Goal: Book appointment/travel/reservation

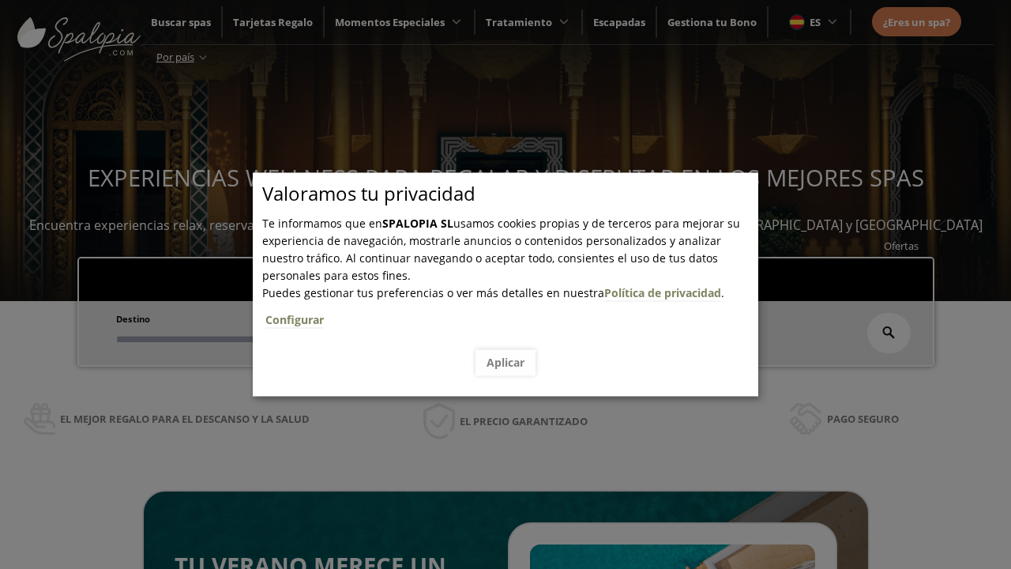
click at [482, 269] on span "Escapadas" at bounding box center [482, 276] width 52 height 14
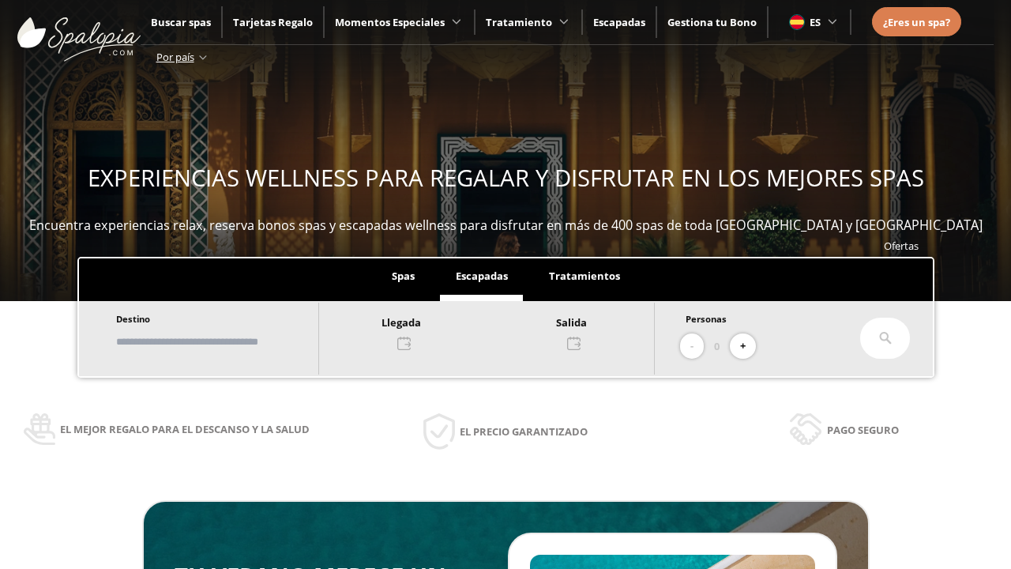
scroll to position [269, 0]
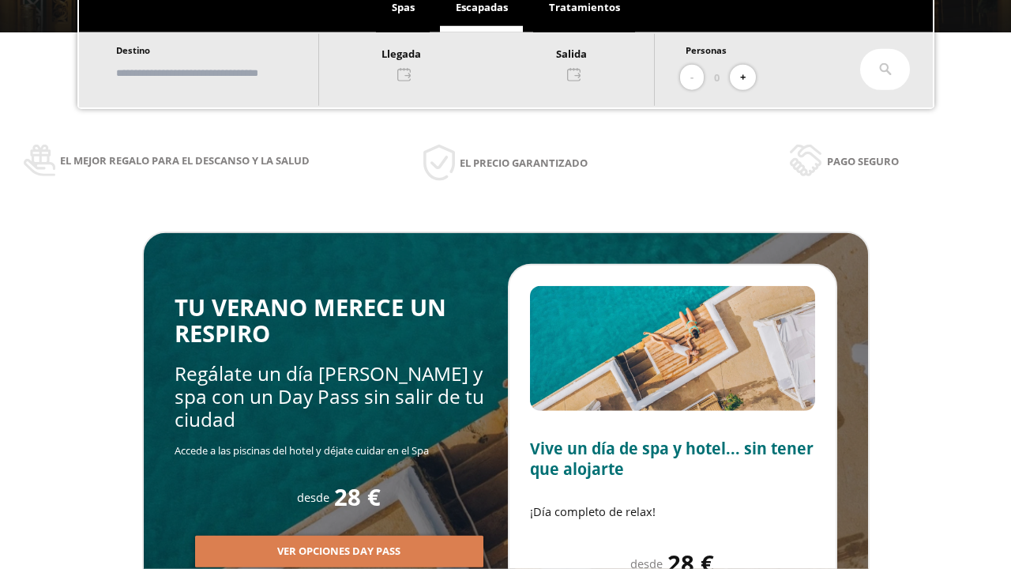
click at [223, 73] on input "text" at bounding box center [209, 73] width 197 height 28
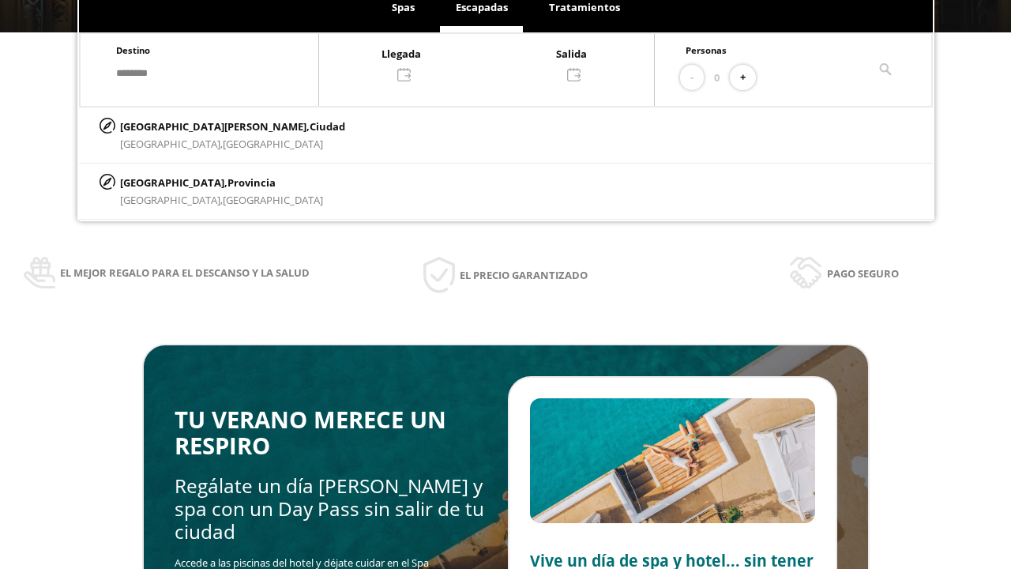
click at [502, 62] on div at bounding box center [486, 63] width 335 height 38
click at [295, 313] on div "25" at bounding box center [281, 299] width 28 height 28
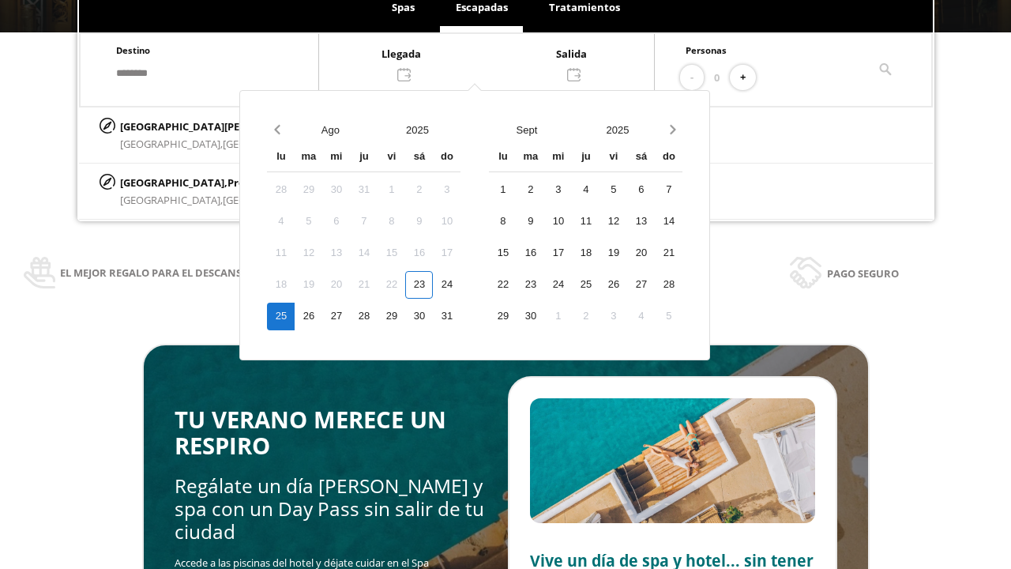
click at [322, 316] on div "26" at bounding box center [309, 317] width 28 height 28
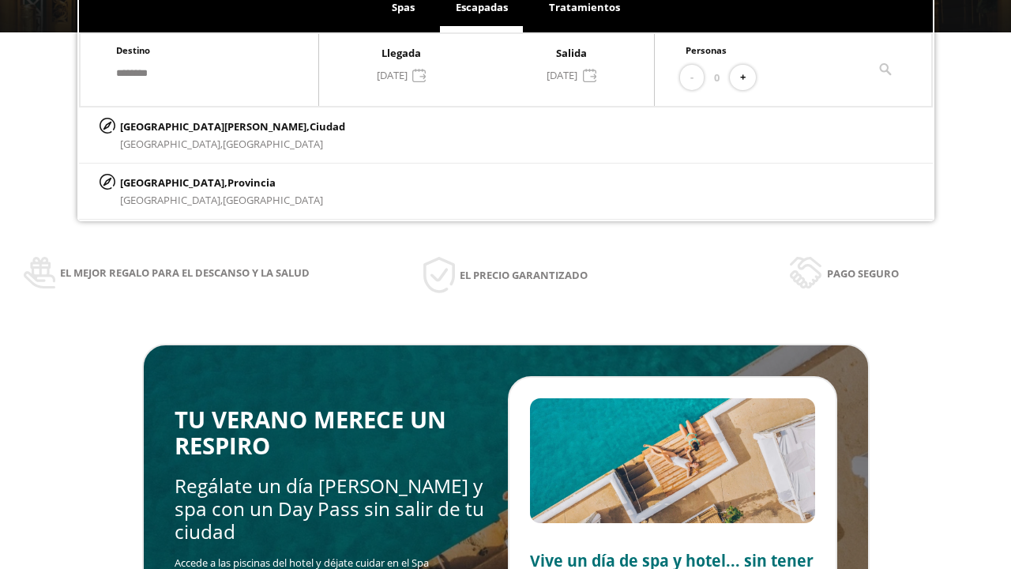
click at [748, 77] on button "+" at bounding box center [743, 78] width 26 height 26
click at [198, 126] on p "[GEOGRAPHIC_DATA][PERSON_NAME], [GEOGRAPHIC_DATA]" at bounding box center [232, 126] width 225 height 17
type input "**********"
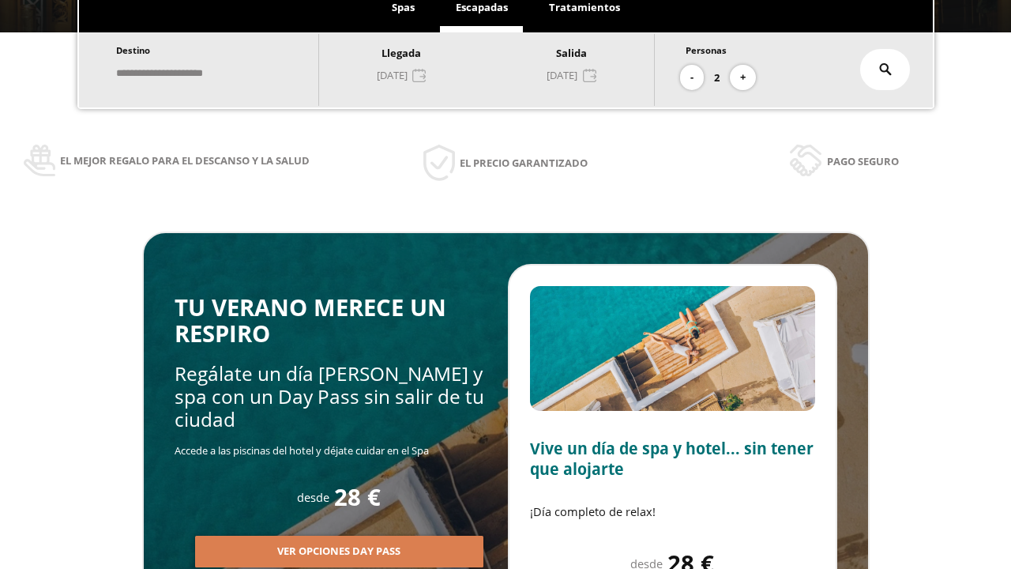
click at [886, 70] on icon at bounding box center [885, 69] width 13 height 13
